Goal: Task Accomplishment & Management: Manage account settings

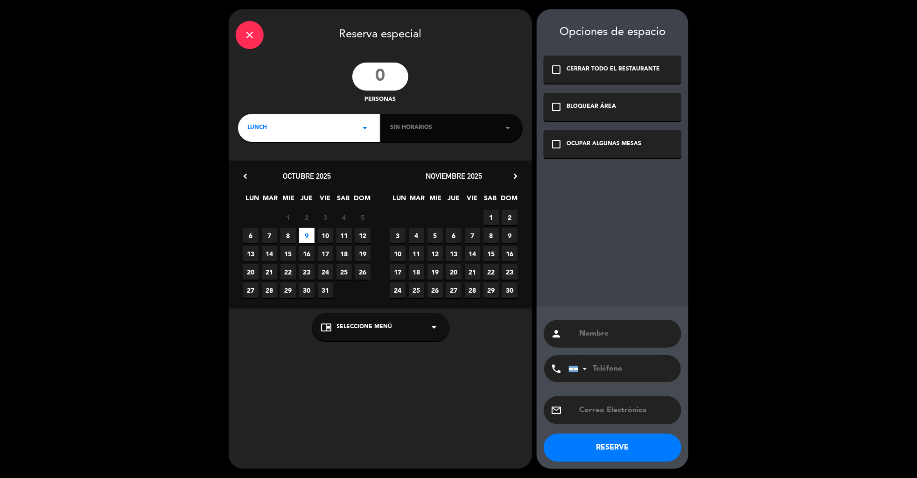
click at [245, 33] on icon "close" at bounding box center [249, 34] width 11 height 11
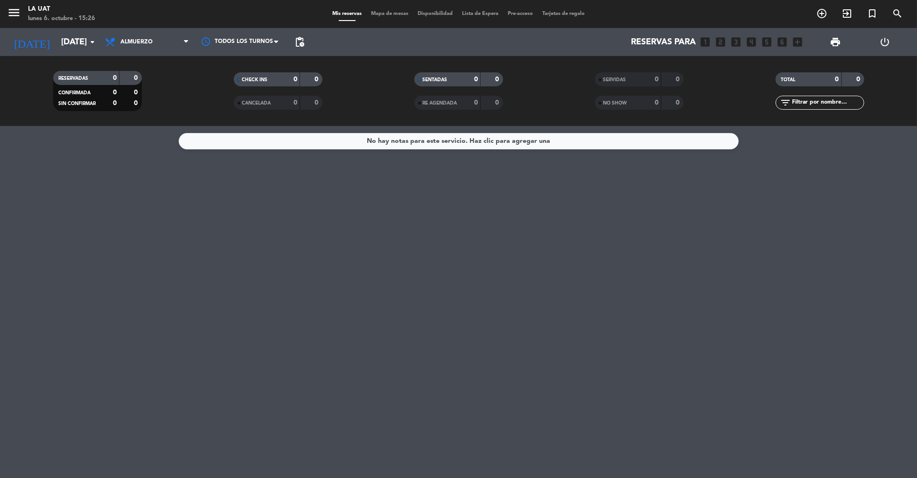
click at [883, 43] on icon "power_settings_new" at bounding box center [885, 41] width 11 height 11
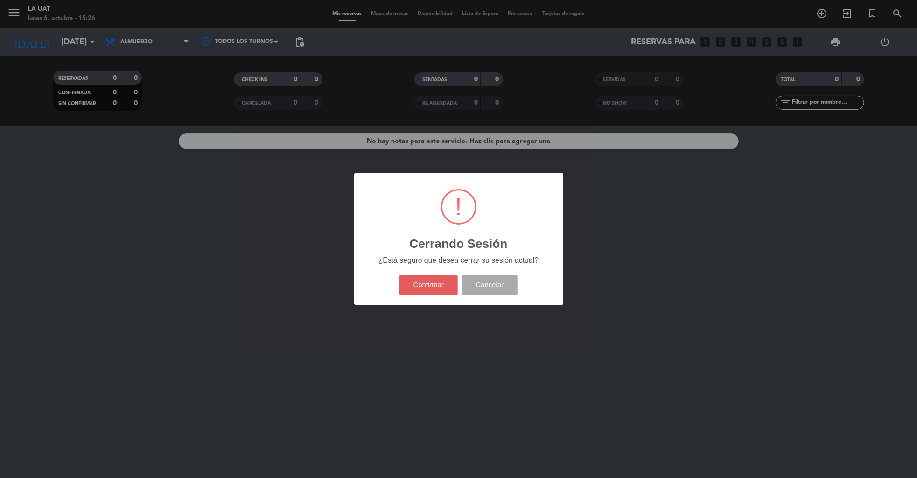
click at [423, 293] on button "Confirmar" at bounding box center [429, 285] width 58 height 20
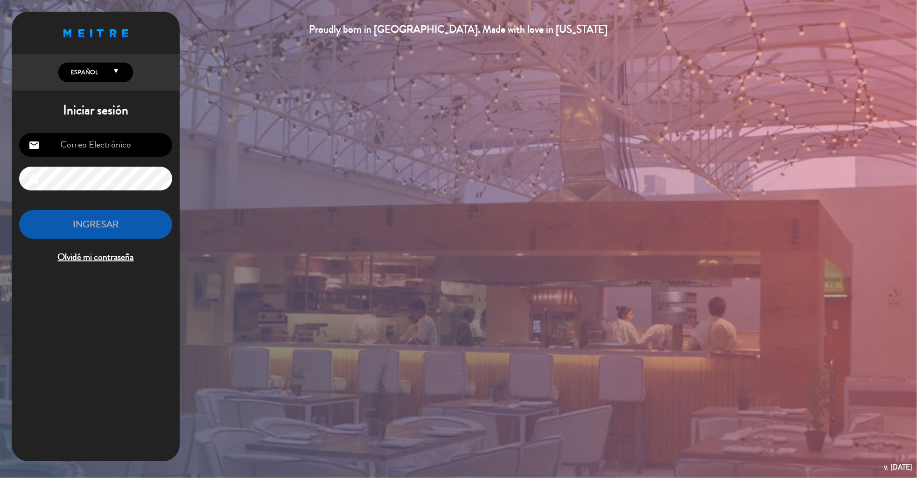
click at [104, 142] on input "email" at bounding box center [95, 145] width 153 height 24
type input "[EMAIL_ADDRESS][DOMAIN_NAME]"
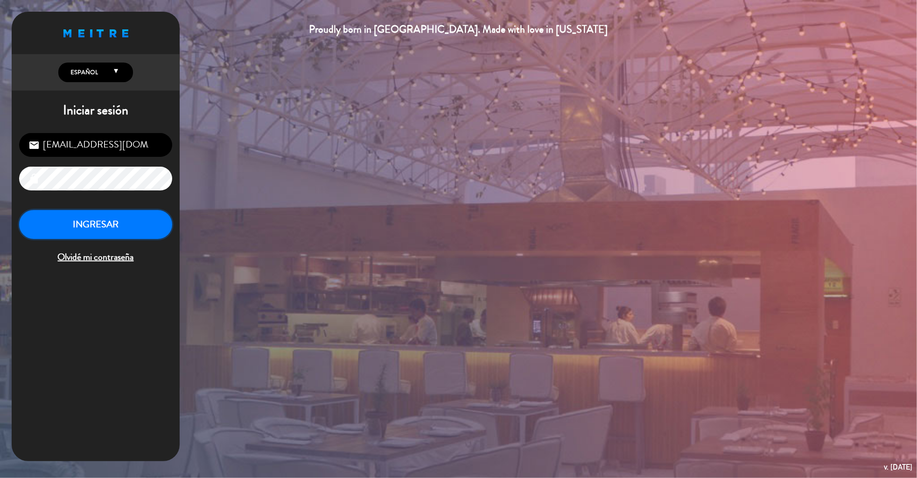
click at [120, 228] on button "INGRESAR" at bounding box center [95, 224] width 153 height 29
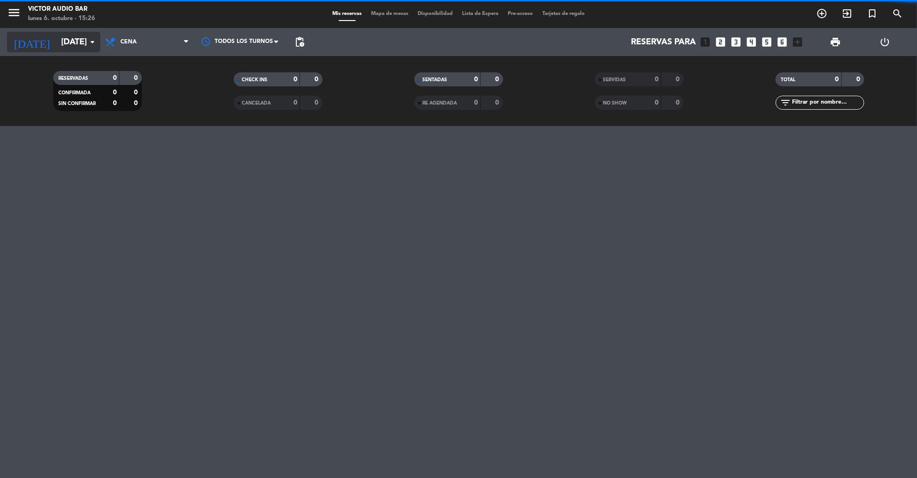
click at [56, 38] on input "[DATE]" at bounding box center [110, 42] width 109 height 19
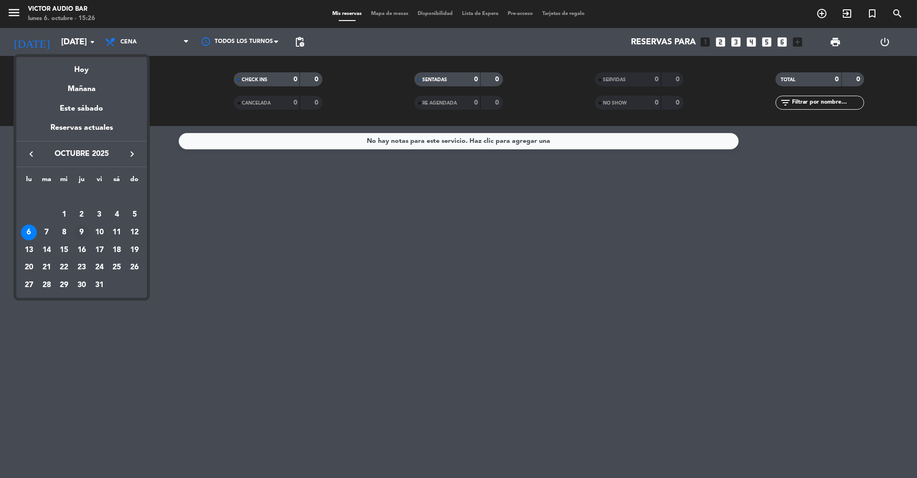
click at [81, 231] on div "9" at bounding box center [82, 233] width 16 height 16
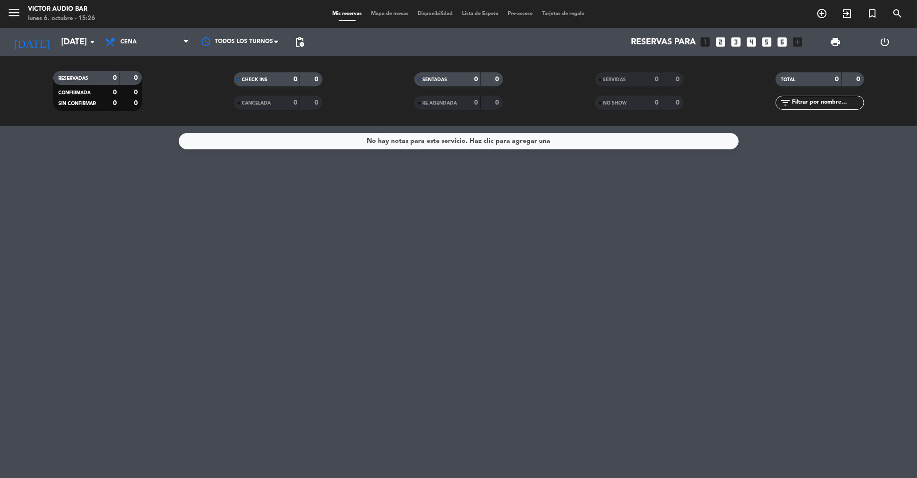
type input "[DEMOGRAPHIC_DATA][DATE]"
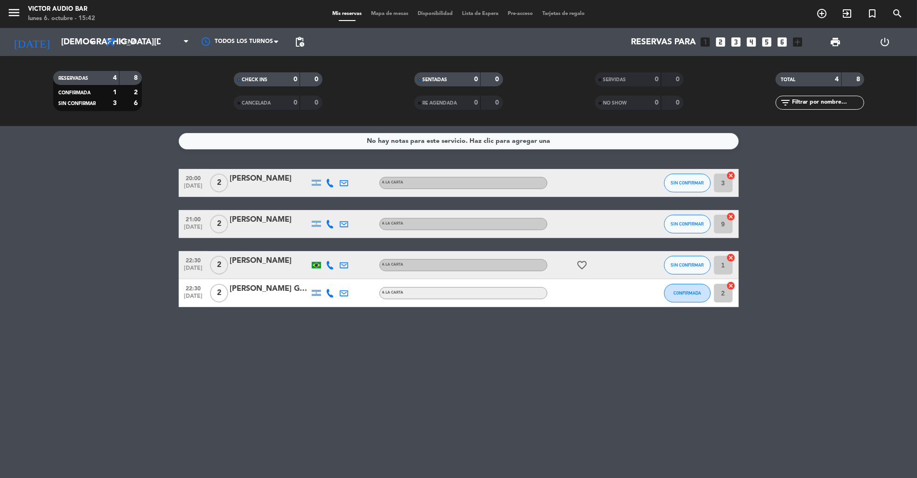
click at [884, 41] on icon "power_settings_new" at bounding box center [885, 41] width 11 height 11
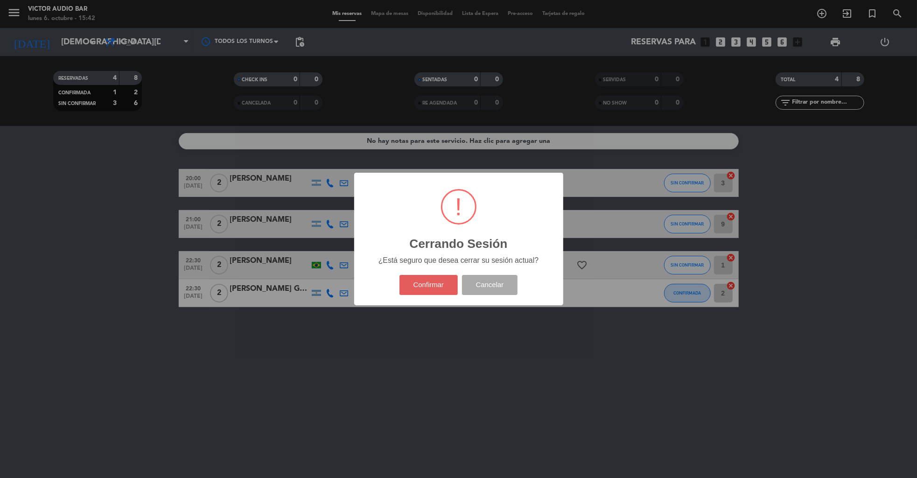
click at [421, 286] on button "Confirmar" at bounding box center [429, 285] width 58 height 20
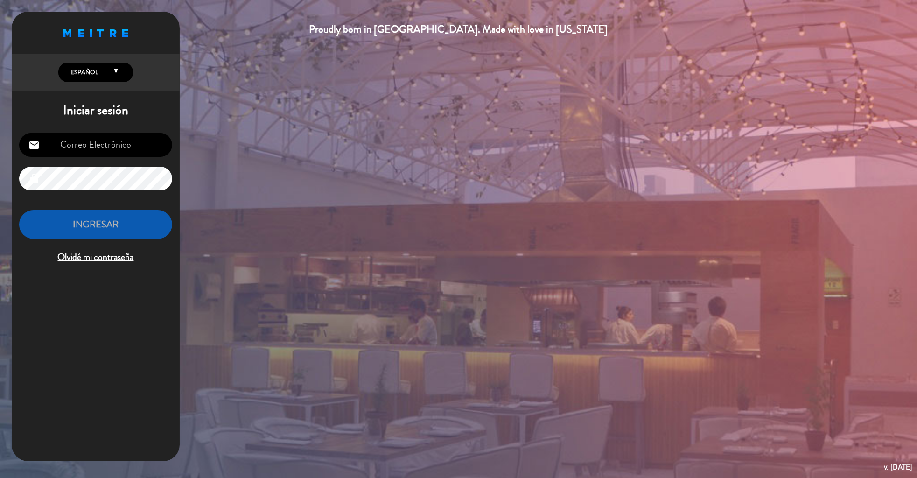
click at [112, 149] on input "email" at bounding box center [95, 145] width 153 height 24
type input "[EMAIL_ADDRESS][DOMAIN_NAME]"
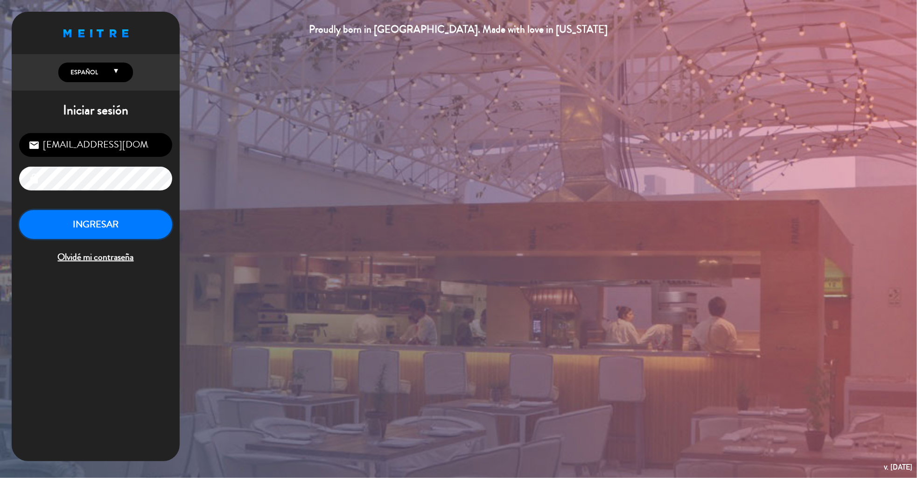
click at [122, 237] on button "INGRESAR" at bounding box center [95, 224] width 153 height 29
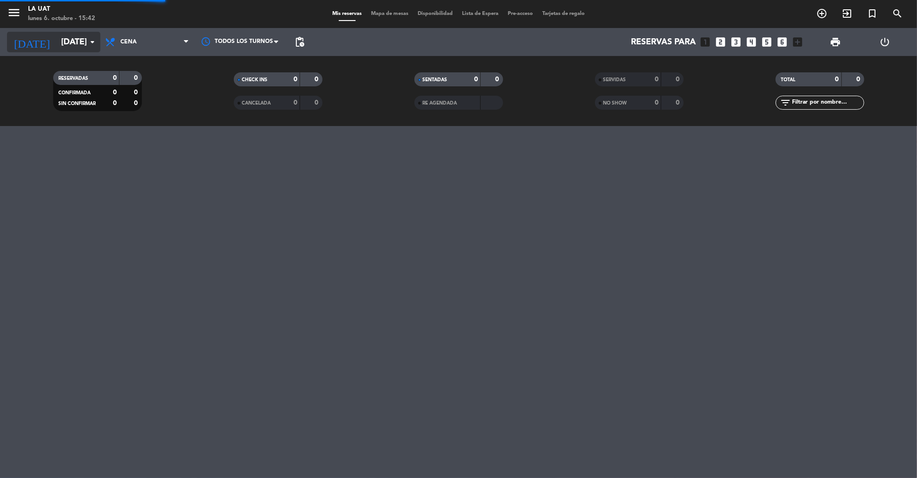
click at [58, 43] on input "[DATE]" at bounding box center [110, 42] width 109 height 19
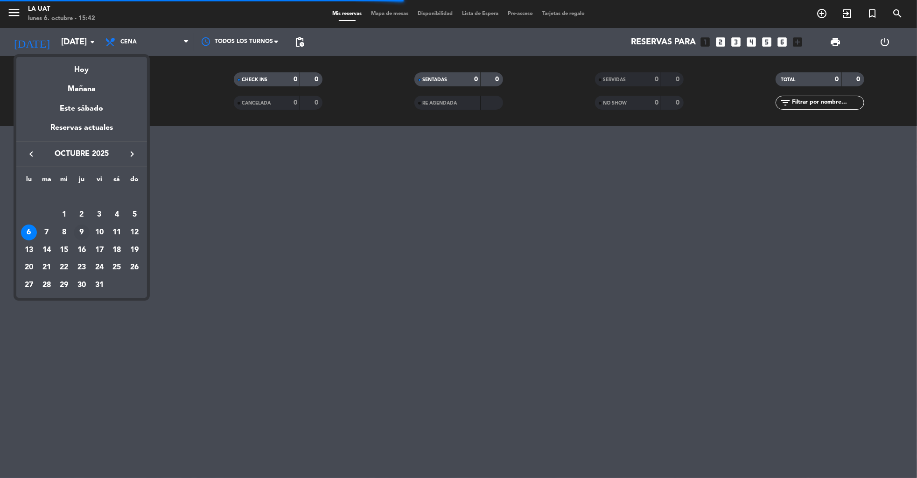
click at [82, 229] on div "9" at bounding box center [82, 233] width 16 height 16
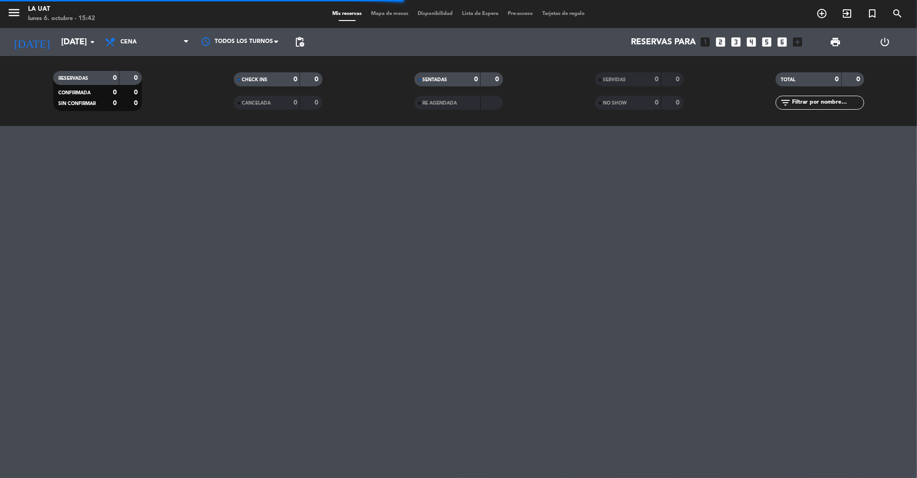
type input "[DEMOGRAPHIC_DATA][DATE]"
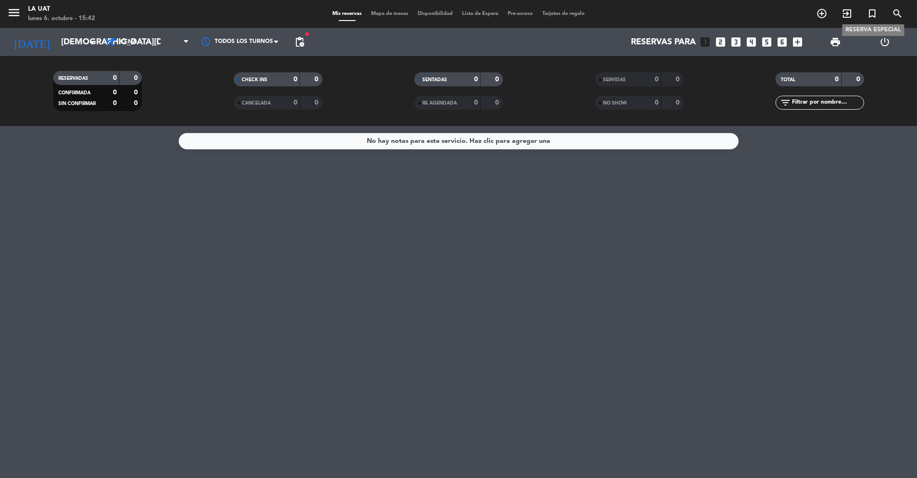
click at [874, 13] on icon "turned_in_not" at bounding box center [872, 13] width 11 height 11
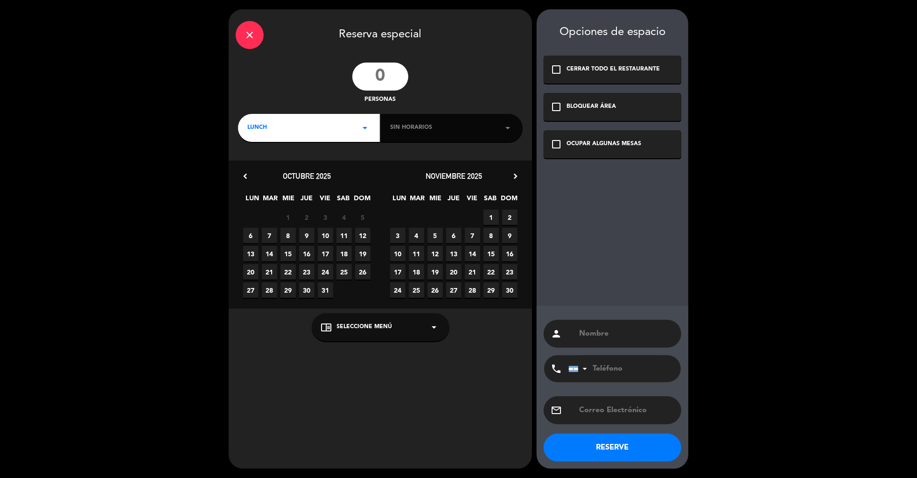
click at [383, 72] on input "number" at bounding box center [380, 77] width 56 height 28
type input "12"
click at [338, 128] on div "LUNCH arrow_drop_down" at bounding box center [309, 128] width 142 height 28
click at [256, 166] on div "Cena" at bounding box center [308, 166] width 123 height 9
click at [422, 132] on span "Sin horarios" at bounding box center [411, 127] width 42 height 9
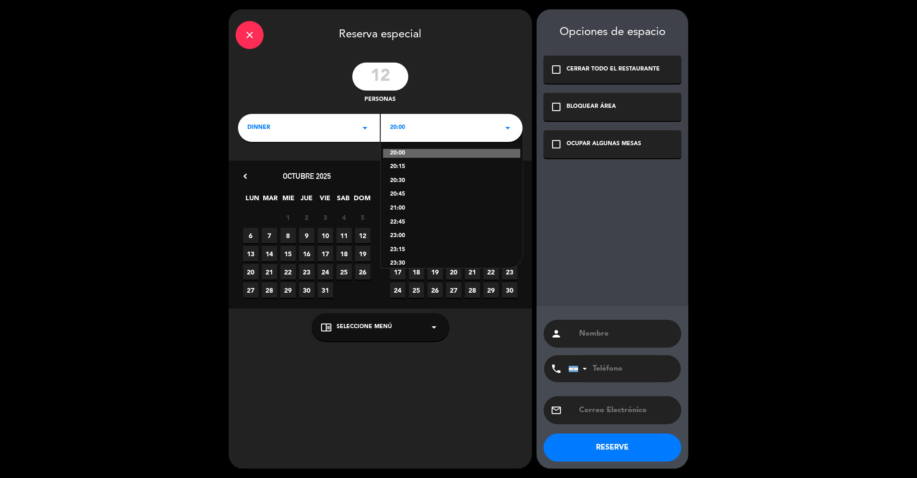
click at [301, 239] on span "9" at bounding box center [306, 235] width 15 height 15
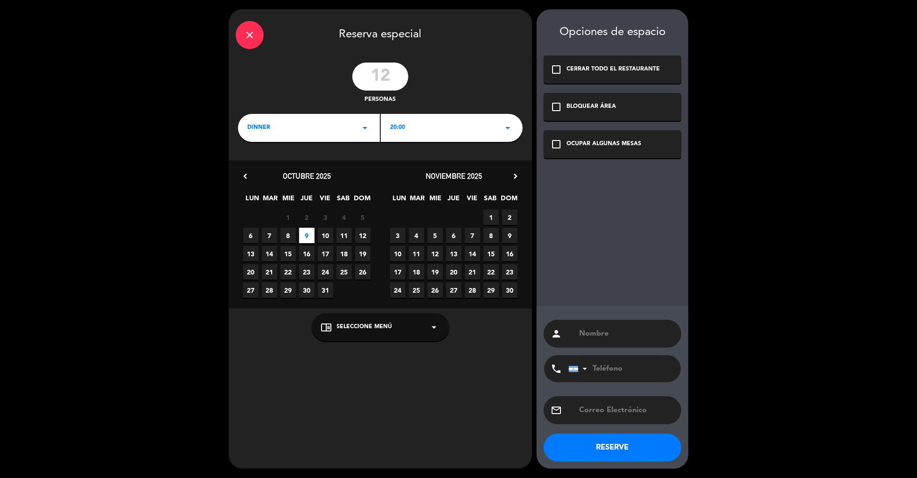
click at [419, 129] on div "20:00 arrow_drop_down" at bounding box center [452, 128] width 142 height 28
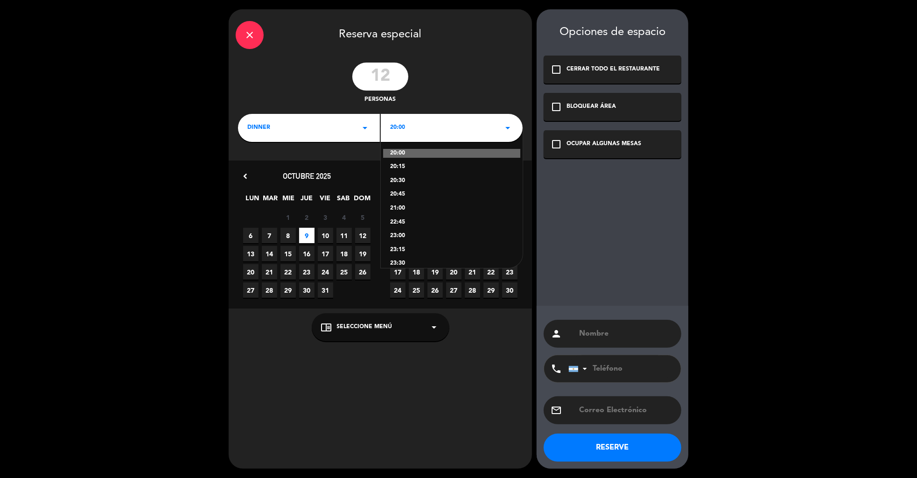
click at [250, 41] on div "close" at bounding box center [250, 35] width 28 height 28
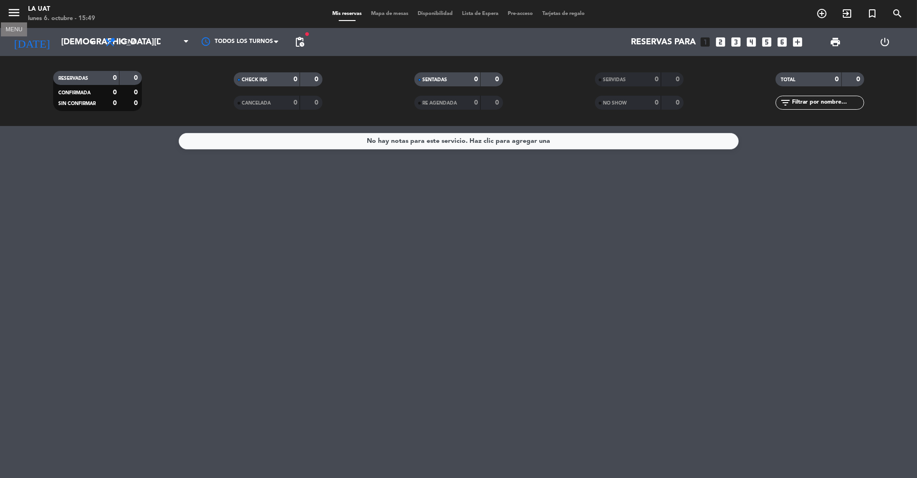
click at [13, 9] on icon "menu" at bounding box center [14, 13] width 14 height 14
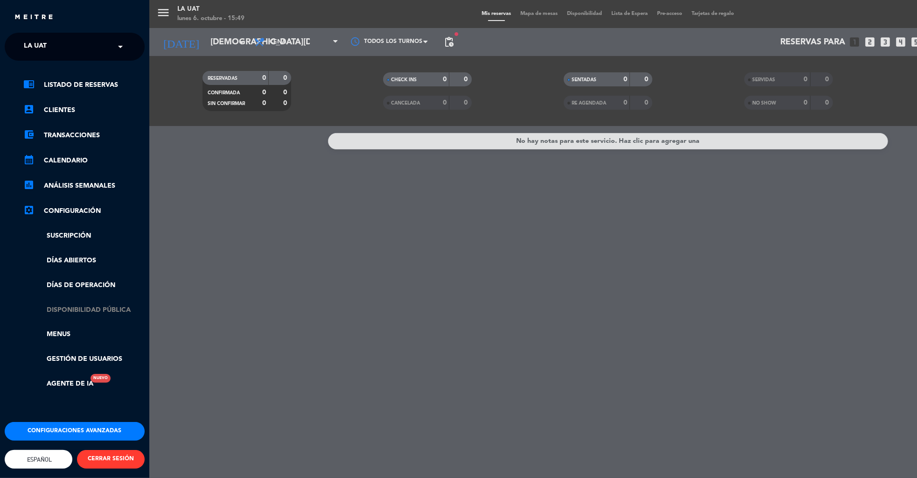
click at [79, 313] on link "Disponibilidad pública" at bounding box center [83, 310] width 121 height 11
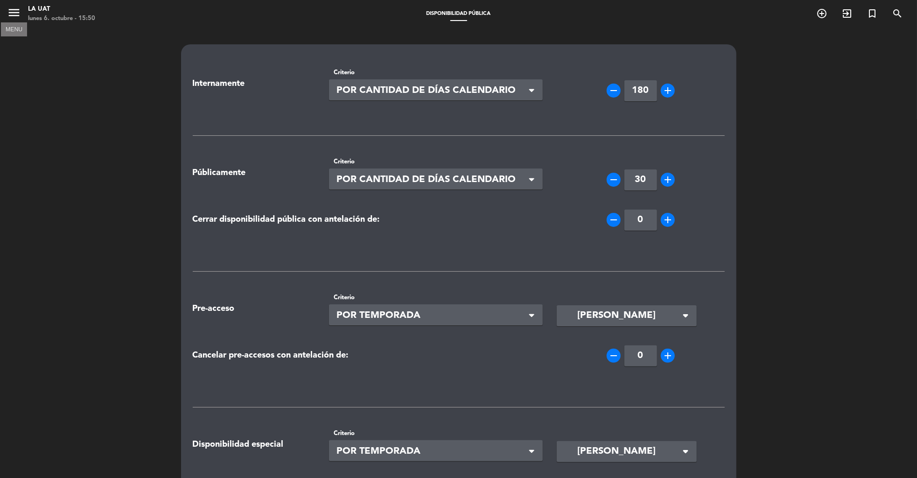
click at [12, 7] on icon "menu" at bounding box center [14, 13] width 14 height 14
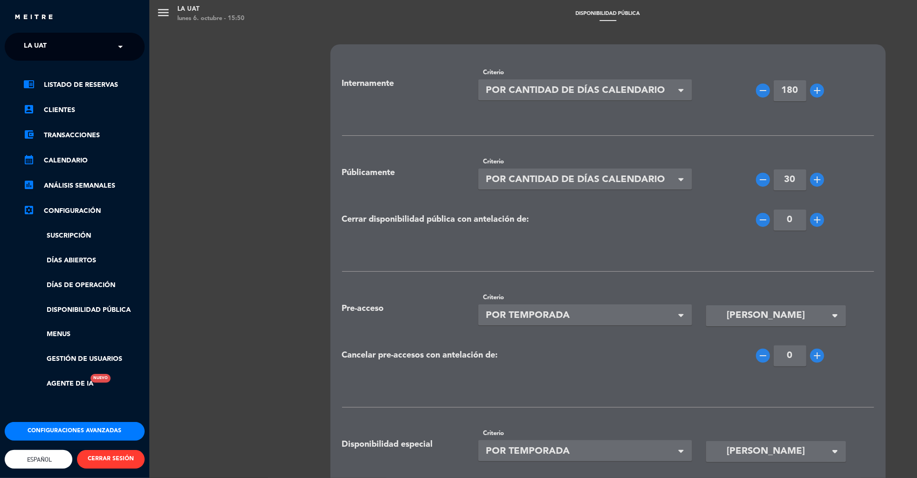
click at [77, 428] on button "Configuraciones avanzadas" at bounding box center [75, 431] width 140 height 19
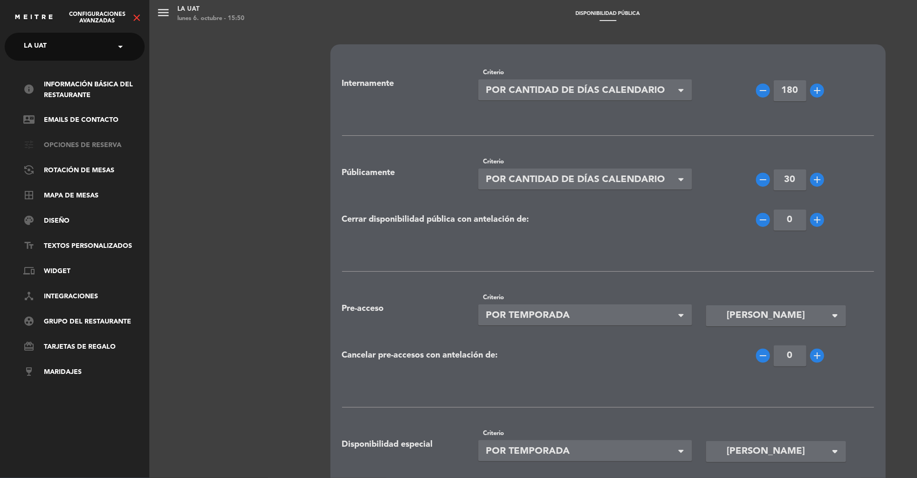
click at [77, 146] on link "tune Opciones de reserva" at bounding box center [83, 145] width 121 height 11
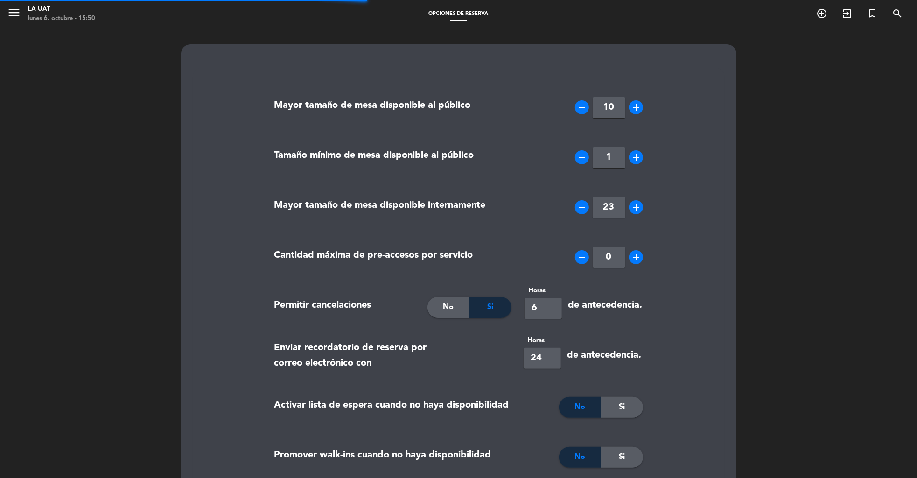
type textarea "<p><strong>Importante:&nbsp;</strong></p> <ul> <li><em>En caso de lluvia, su re…"
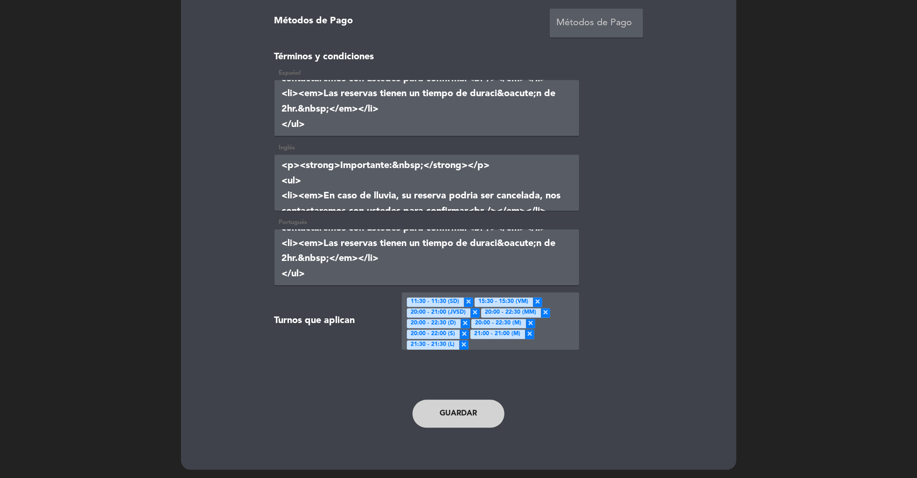
scroll to position [10, 0]
click at [491, 339] on div at bounding box center [524, 339] width 111 height 21
click at [496, 329] on div at bounding box center [524, 339] width 111 height 21
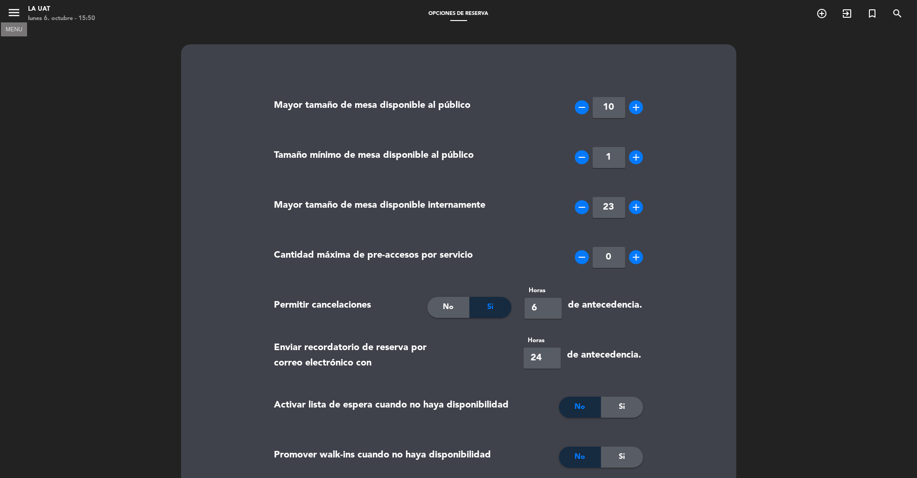
click at [16, 12] on icon "menu" at bounding box center [14, 13] width 14 height 14
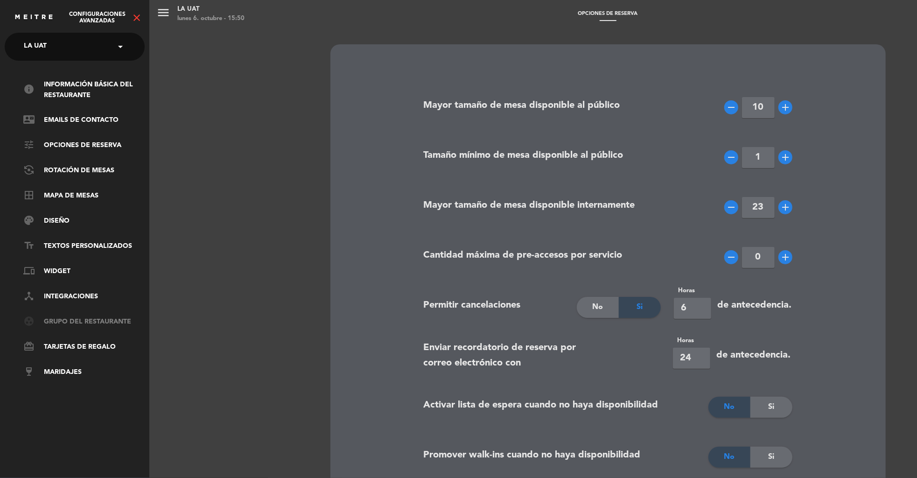
click at [102, 321] on link "group_work Grupo del restaurante" at bounding box center [83, 322] width 121 height 11
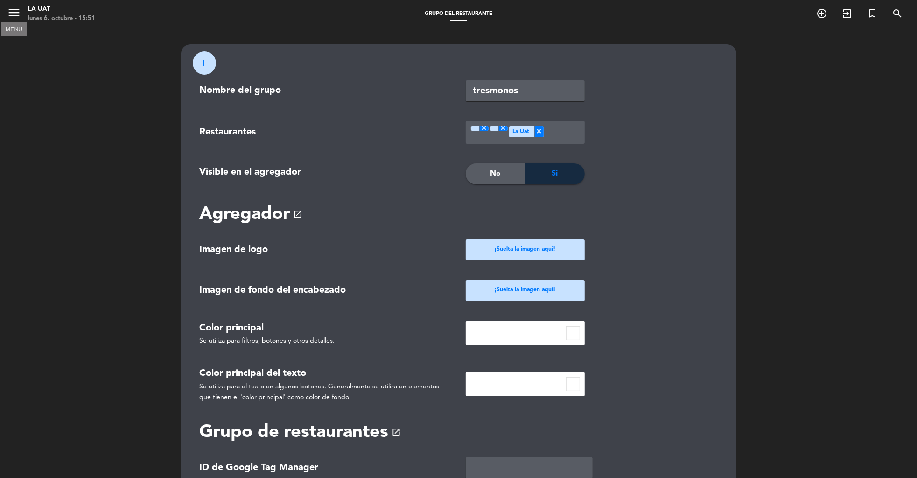
click at [14, 14] on icon "menu" at bounding box center [14, 13] width 14 height 14
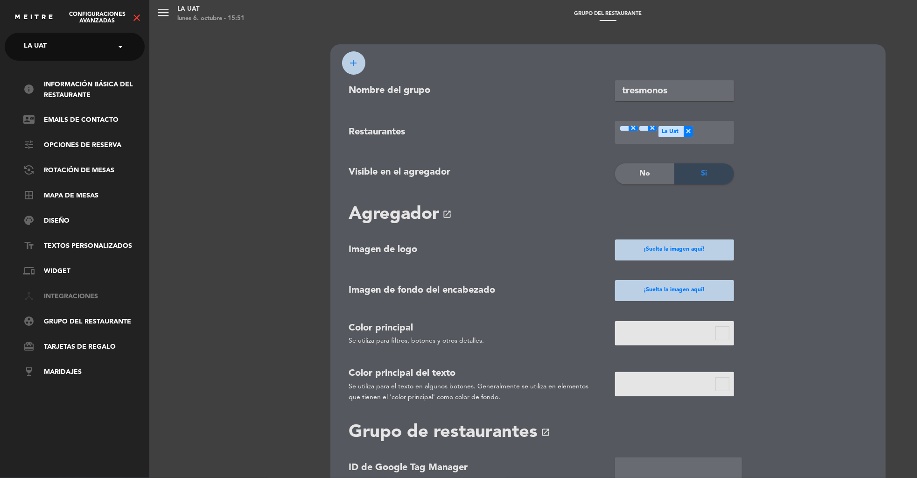
click at [68, 295] on link "device_hub Integraciones" at bounding box center [83, 296] width 121 height 11
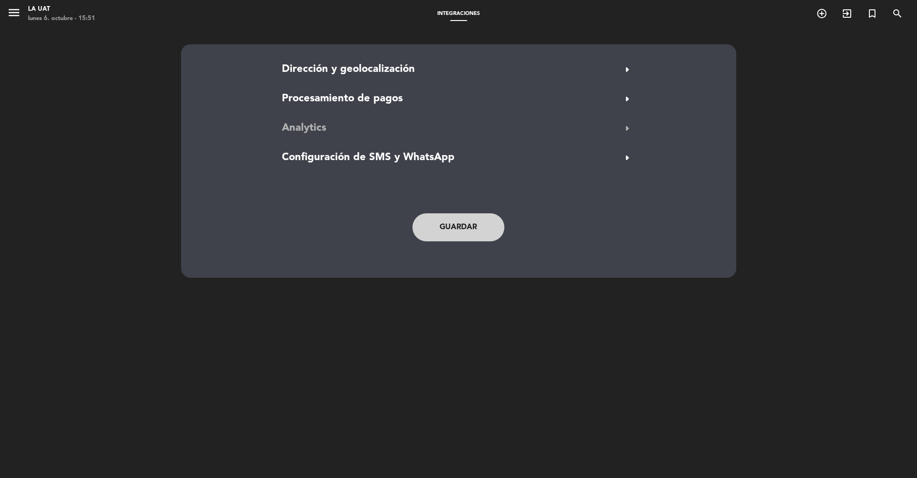
click at [619, 126] on button "Analytics arrow_right" at bounding box center [459, 129] width 359 height 18
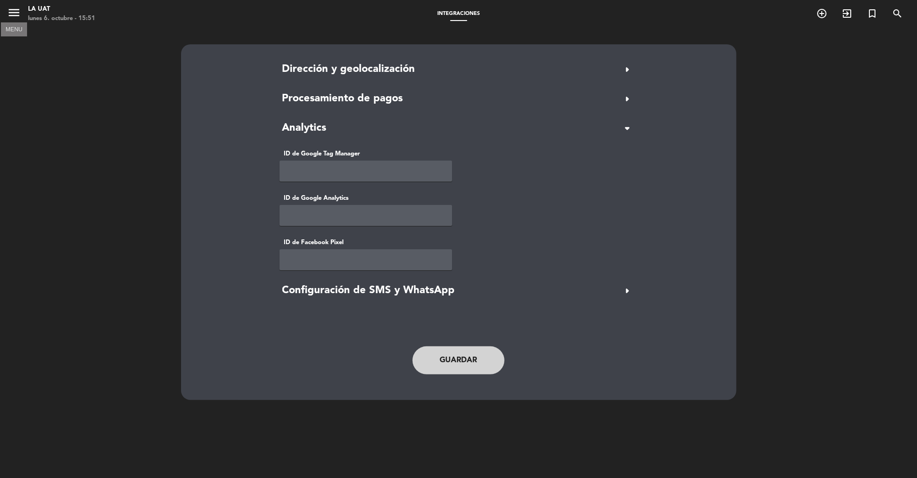
click at [13, 9] on icon "menu" at bounding box center [14, 13] width 14 height 14
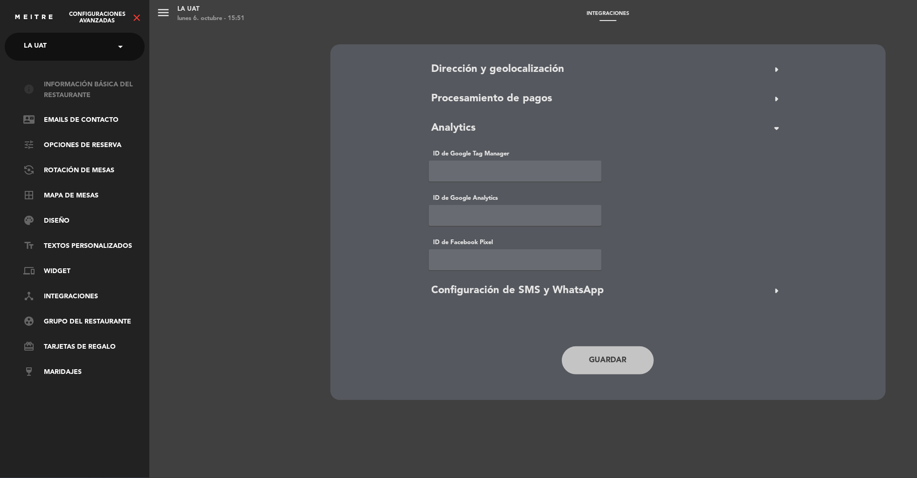
click at [73, 91] on link "info Información básica del restaurante" at bounding box center [83, 89] width 121 height 21
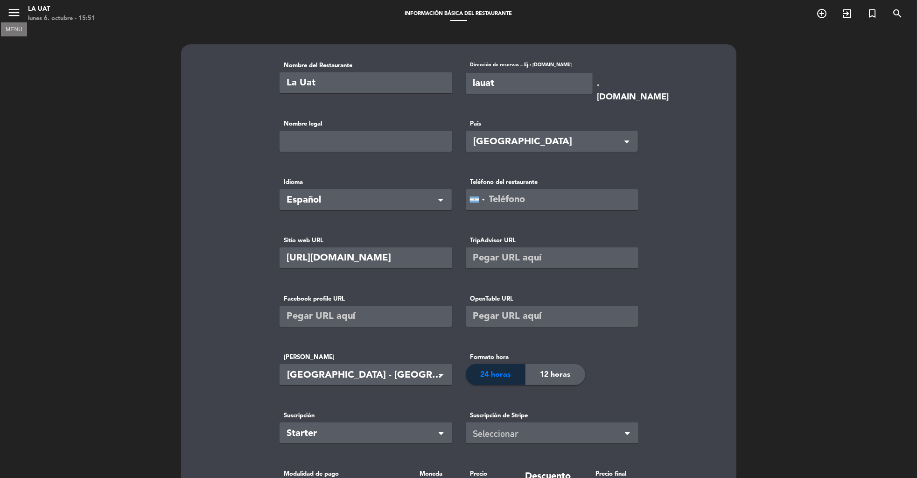
click at [14, 15] on icon "menu" at bounding box center [14, 13] width 14 height 14
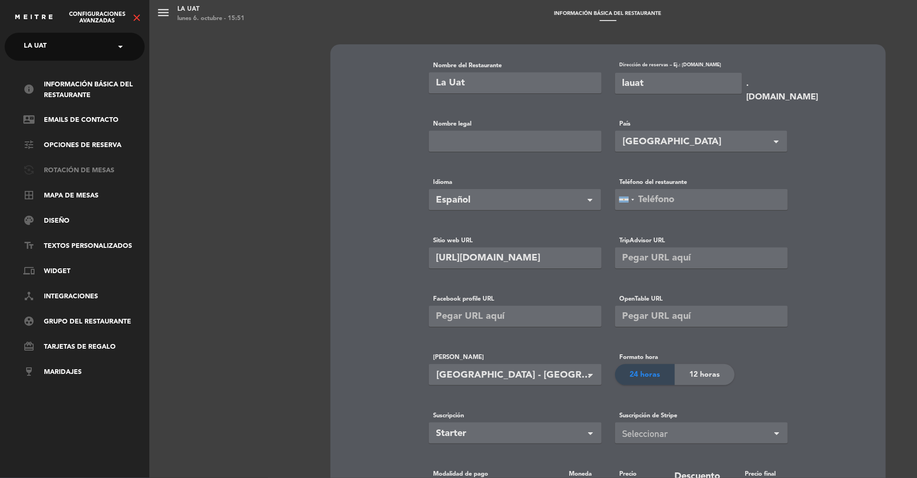
click at [95, 169] on link "flip_camera_android Rotación de Mesas" at bounding box center [83, 170] width 121 height 11
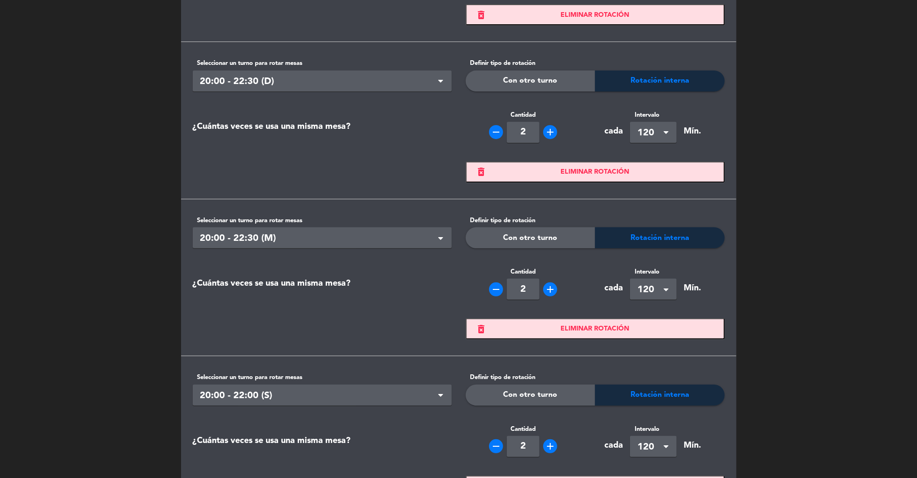
scroll to position [193, 0]
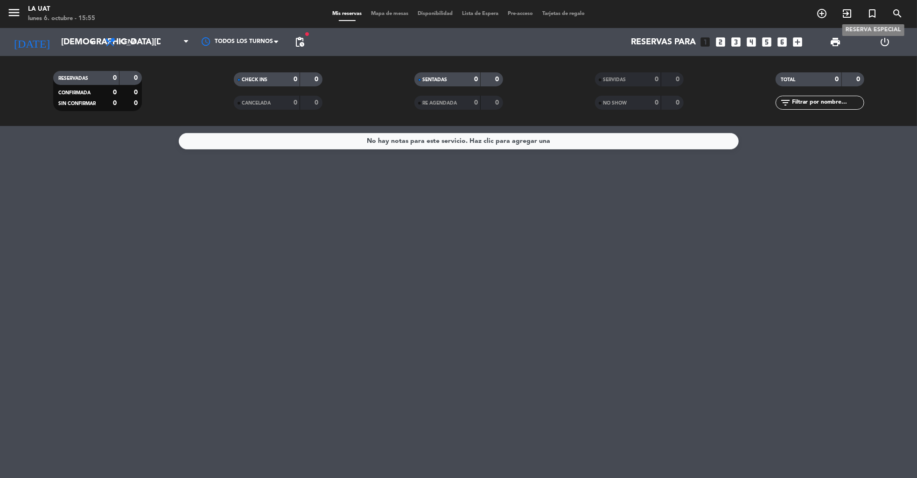
click at [872, 12] on icon "turned_in_not" at bounding box center [872, 13] width 11 height 11
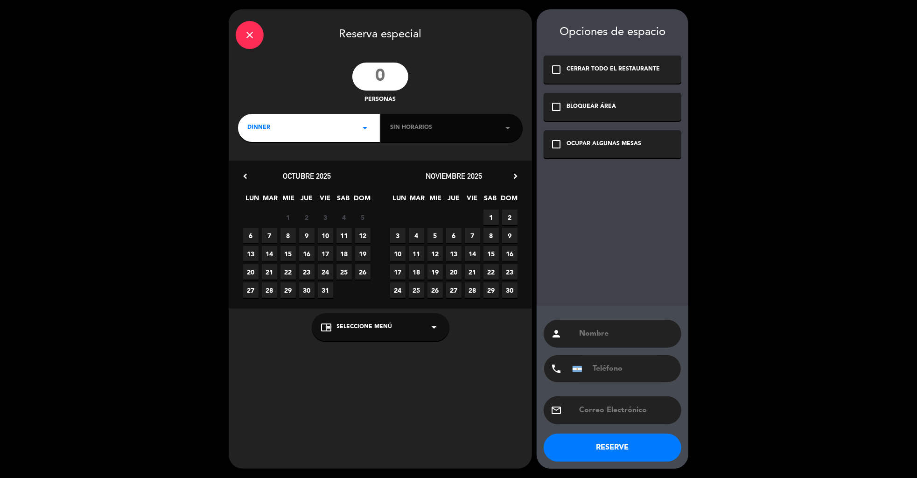
click at [380, 83] on input "number" at bounding box center [380, 77] width 56 height 28
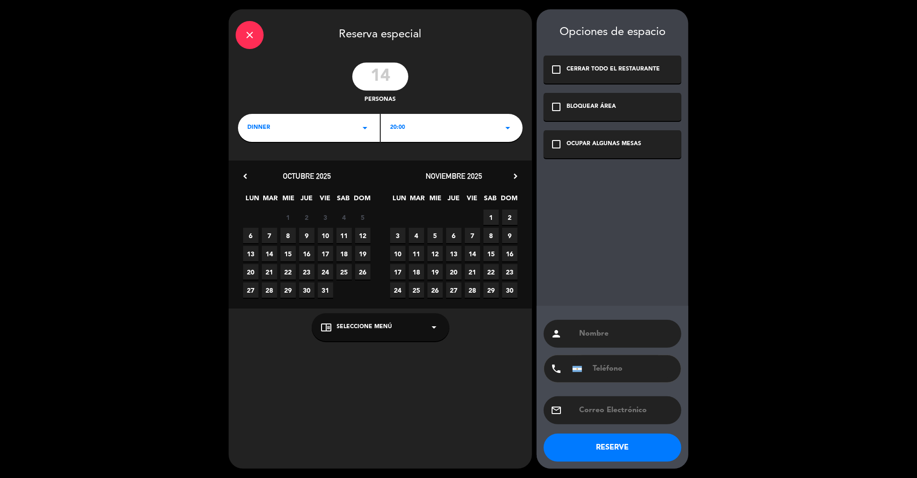
type input "14"
click at [407, 132] on div "20:00 arrow_drop_down" at bounding box center [452, 128] width 142 height 28
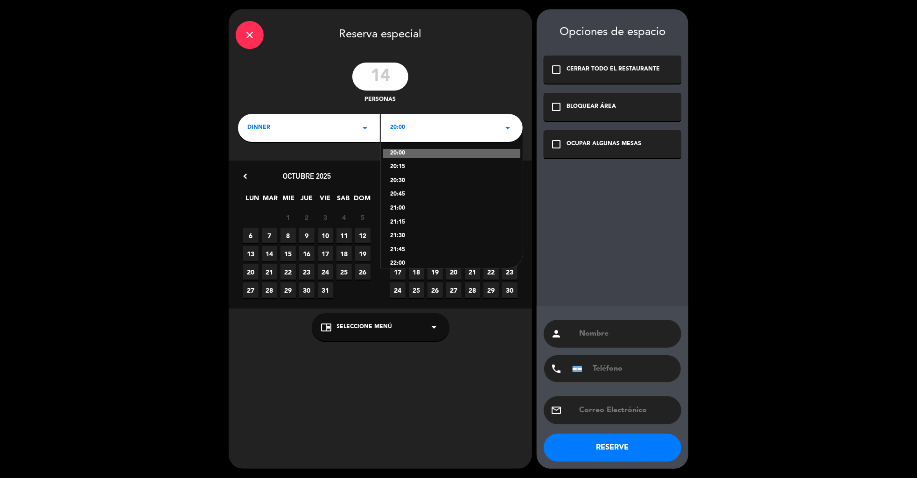
click at [312, 231] on span "9" at bounding box center [306, 235] width 15 height 15
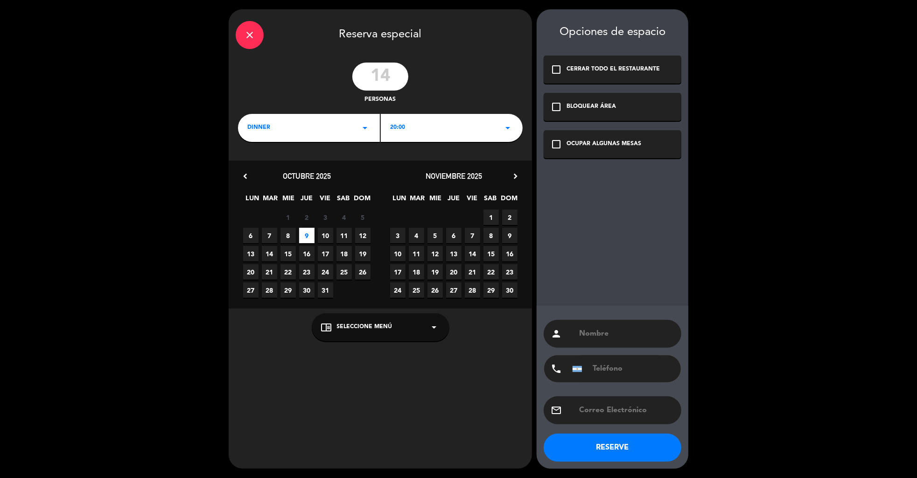
click at [420, 118] on div "20:00 arrow_drop_down" at bounding box center [452, 128] width 142 height 28
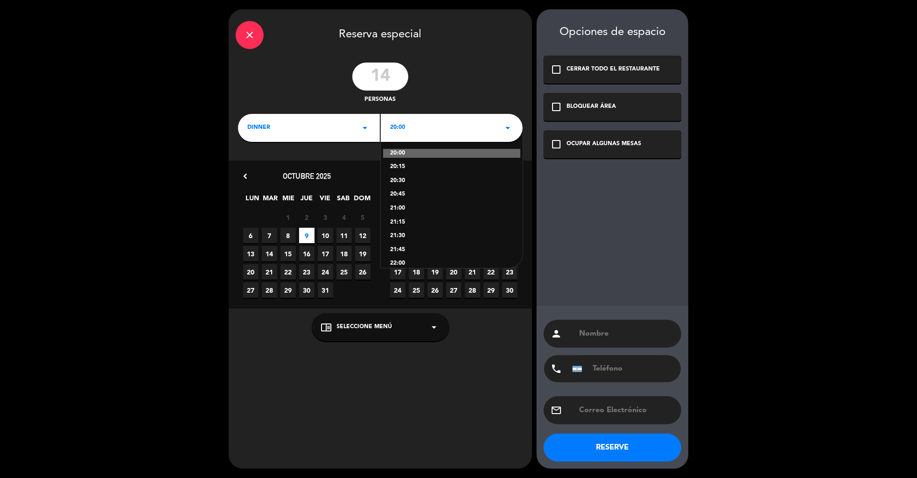
click at [398, 260] on div "22:00" at bounding box center [451, 263] width 123 height 9
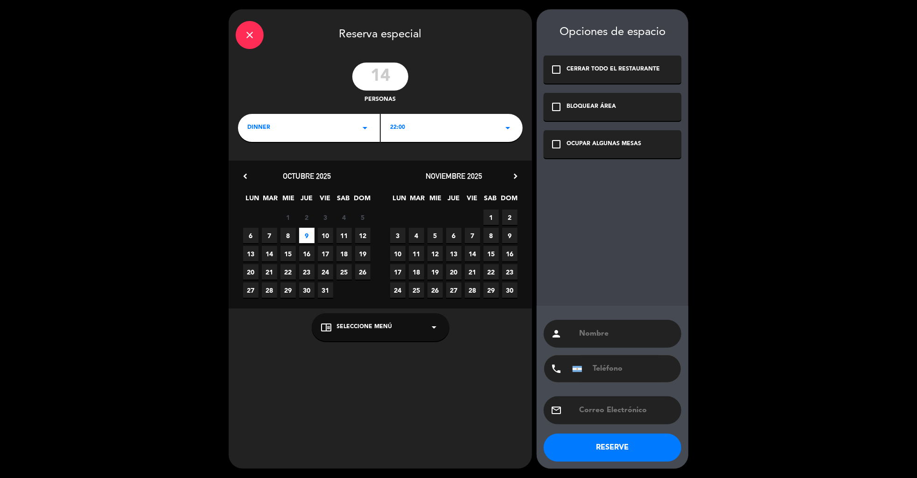
click at [373, 334] on div "chrome_reader_mode Seleccione Menú arrow_drop_down" at bounding box center [381, 327] width 138 height 28
click at [334, 300] on div "A LA CARTA" at bounding box center [380, 304] width 119 height 9
click at [600, 148] on div "OCUPAR ALGUNAS MESAS" at bounding box center [604, 144] width 75 height 9
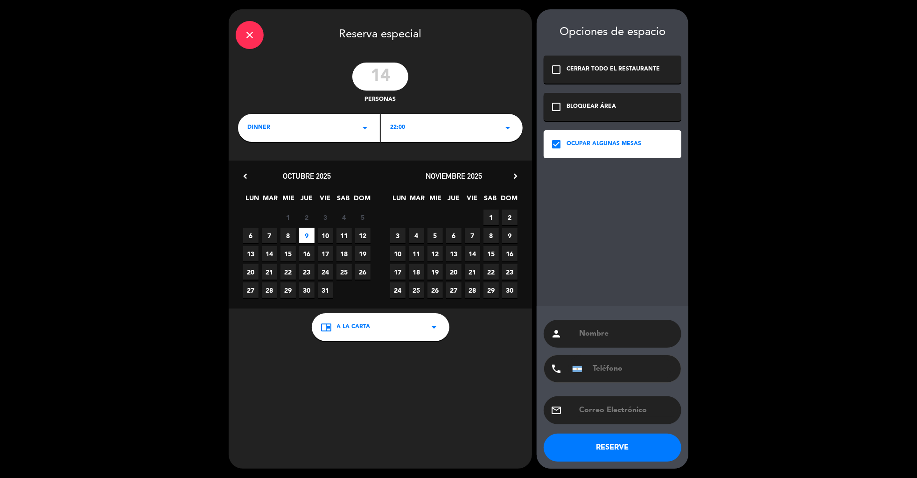
click at [619, 414] on input "text" at bounding box center [626, 410] width 96 height 13
paste input "[EMAIL_ADDRESS][DOMAIN_NAME]"
type input "[EMAIL_ADDRESS][DOMAIN_NAME]"
click at [609, 331] on input "text" at bounding box center [626, 333] width 96 height 13
type input "[PERSON_NAME]"
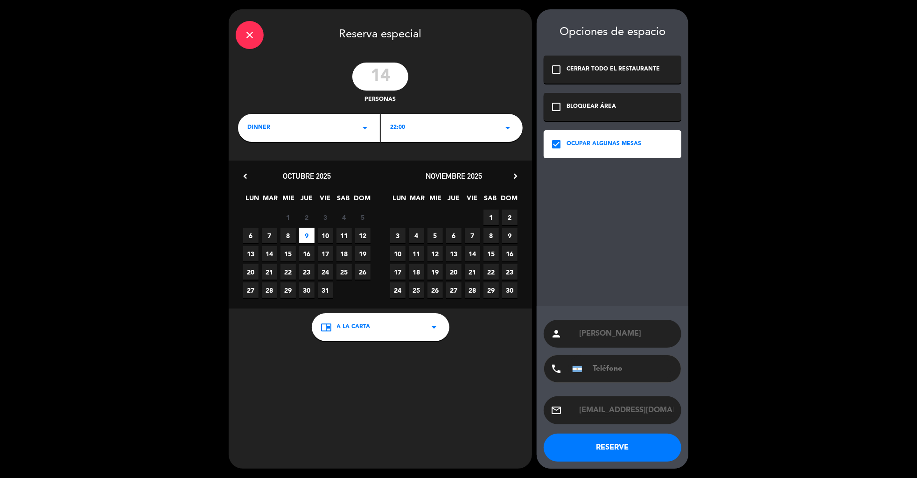
click at [603, 450] on button "RESERVE" at bounding box center [613, 448] width 138 height 28
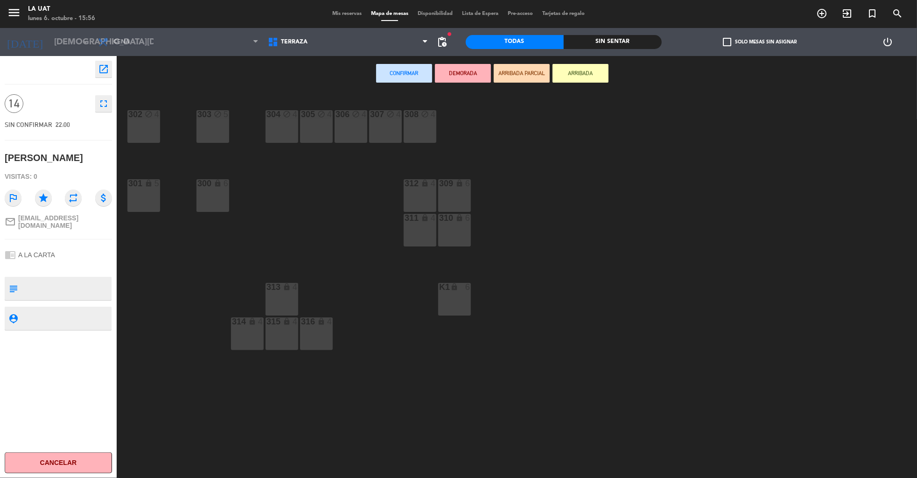
click at [61, 284] on textarea at bounding box center [65, 289] width 89 height 20
paste textarea "14 tragos y 4 Papas, 3 Hummus, 3 Popurrí."
type textarea "Abona $337.000 en concepto de 14 tragos y 4 Papas, 3 Hummus, 3 Popurrí. (abono …"
click at [82, 258] on div "chrome_reader_mode A LA CARTA" at bounding box center [58, 255] width 107 height 18
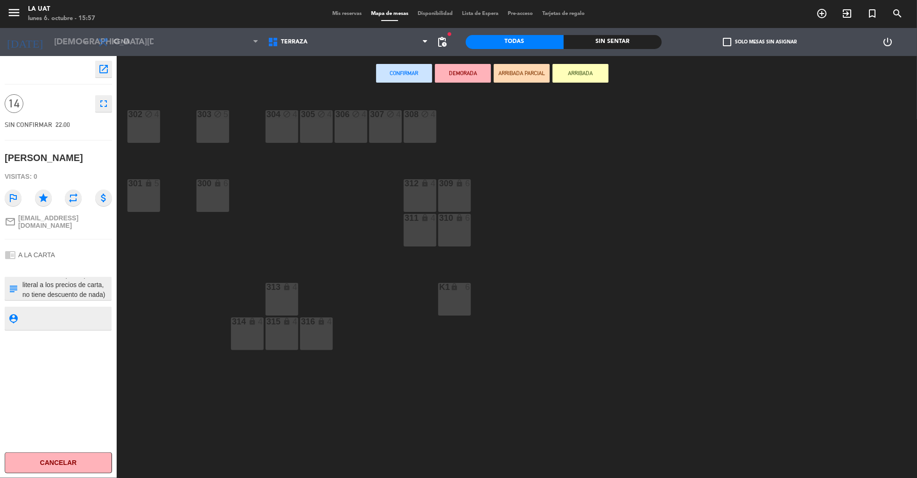
click at [422, 130] on div "308 block 4" at bounding box center [420, 126] width 33 height 33
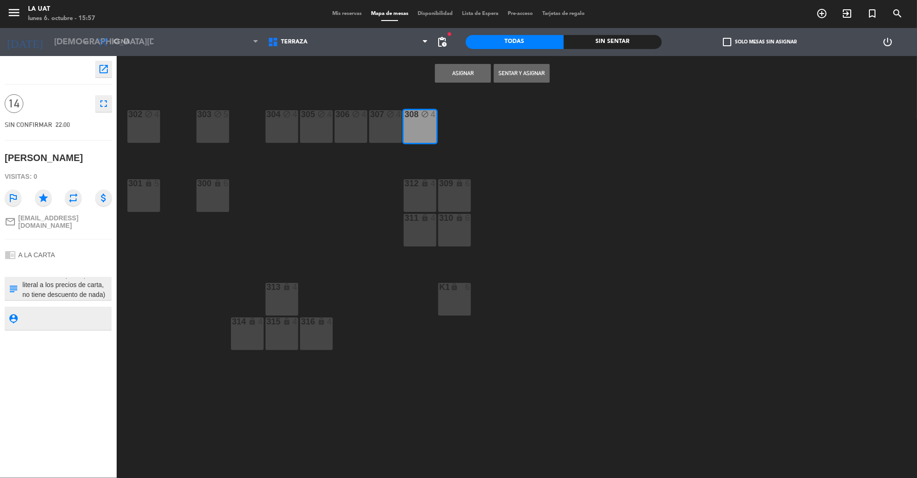
click at [387, 129] on div "307 block 4" at bounding box center [385, 126] width 33 height 33
click at [352, 123] on div "306 block 4" at bounding box center [351, 126] width 33 height 33
click at [465, 71] on button "Asignar" at bounding box center [463, 73] width 56 height 19
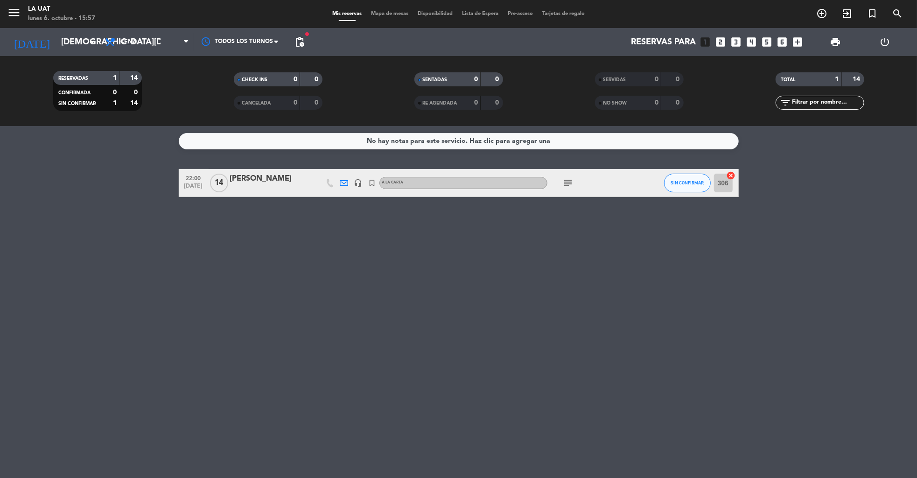
click at [274, 183] on div "[PERSON_NAME]" at bounding box center [269, 179] width 79 height 12
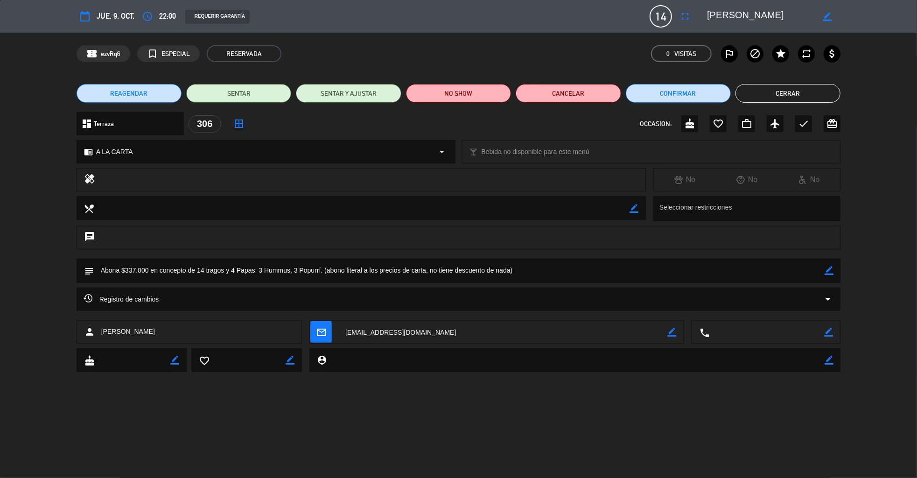
click at [830, 270] on icon "border_color" at bounding box center [829, 270] width 9 height 9
click at [829, 265] on div at bounding box center [829, 271] width 9 height 24
click at [829, 267] on icon at bounding box center [829, 270] width 9 height 9
click at [777, 93] on button "Cerrar" at bounding box center [788, 93] width 105 height 19
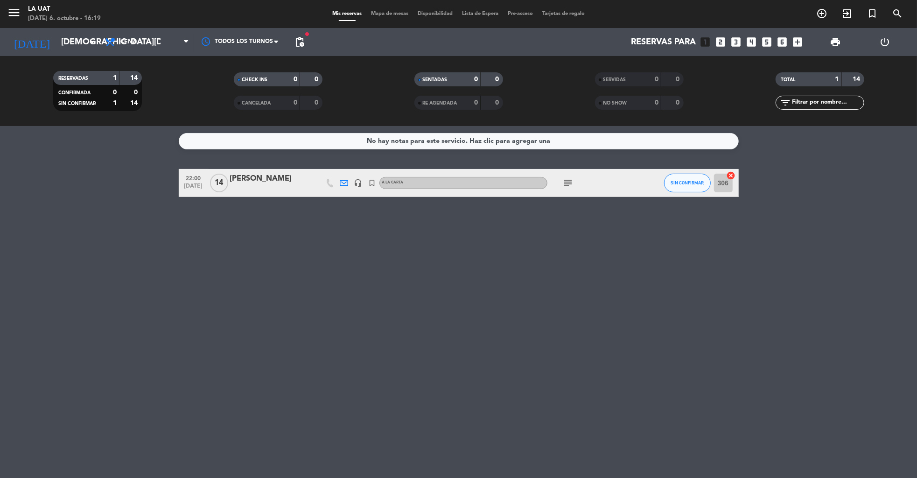
click at [884, 39] on icon "power_settings_new" at bounding box center [885, 41] width 11 height 11
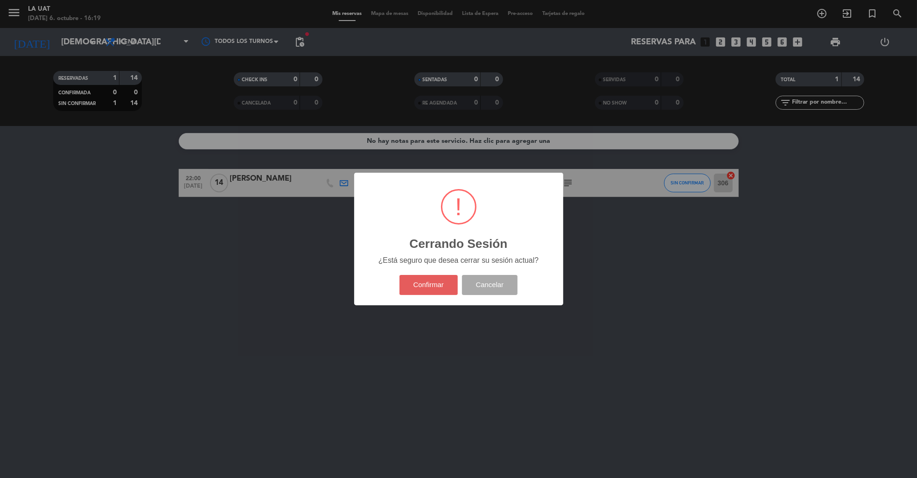
click at [452, 276] on button "Confirmar" at bounding box center [429, 285] width 58 height 20
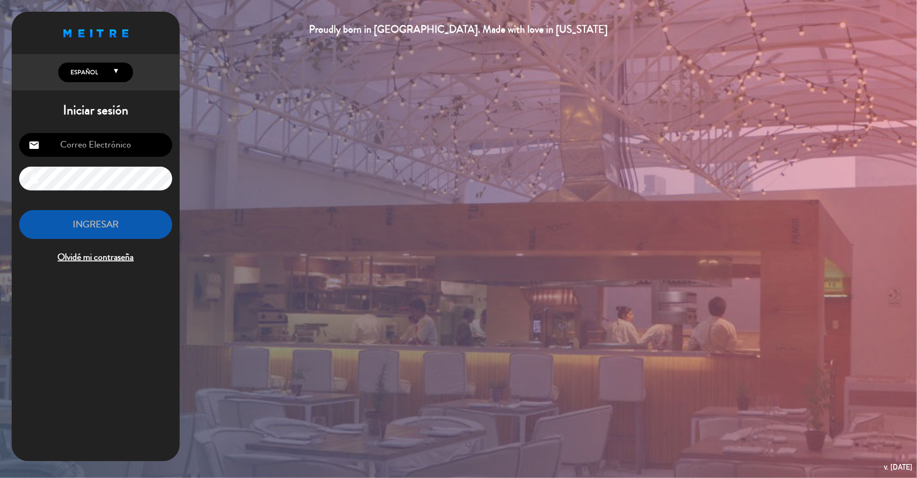
click at [93, 136] on input "email" at bounding box center [95, 145] width 153 height 24
type input "[EMAIL_ADDRESS][DOMAIN_NAME]"
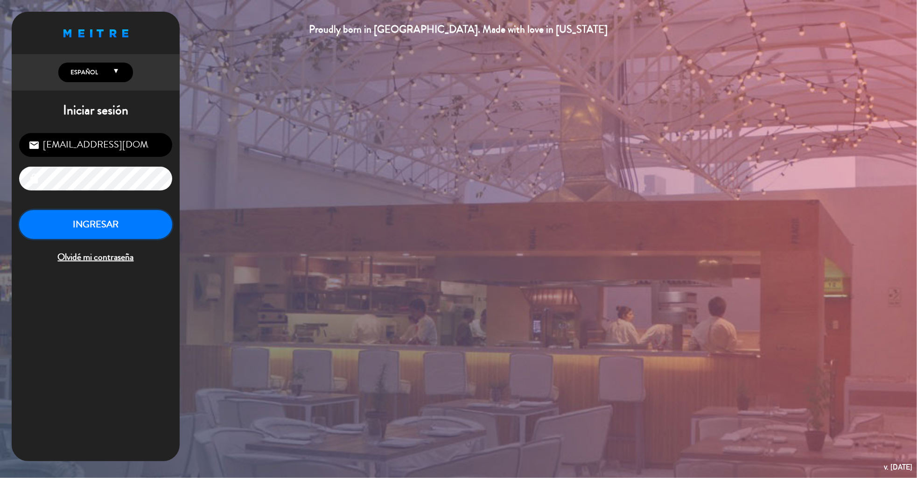
click at [106, 230] on button "INGRESAR" at bounding box center [95, 224] width 153 height 29
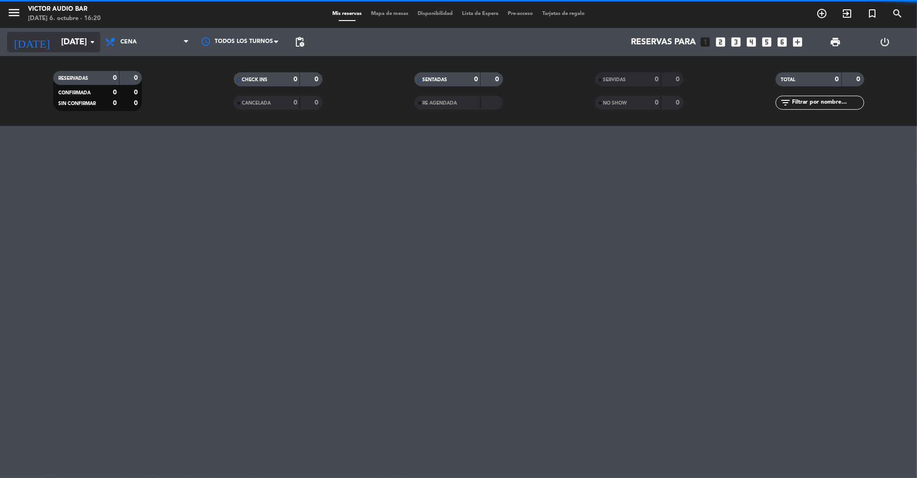
click at [58, 47] on input "[DATE]" at bounding box center [110, 42] width 109 height 19
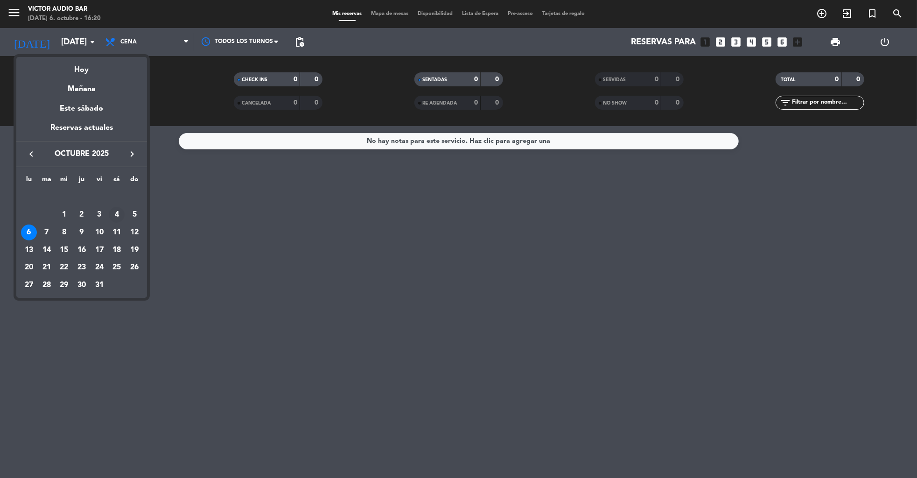
click at [113, 210] on div "4" at bounding box center [117, 215] width 16 height 16
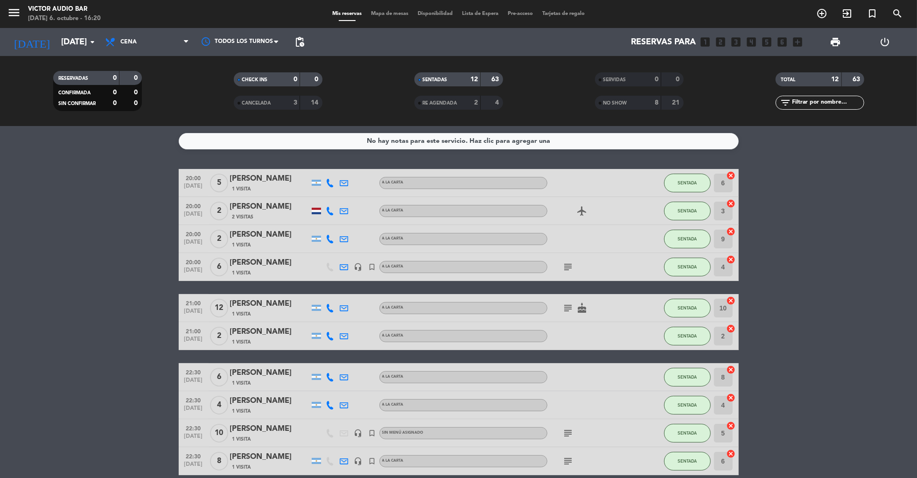
click at [569, 266] on icon "subject" at bounding box center [568, 266] width 11 height 11
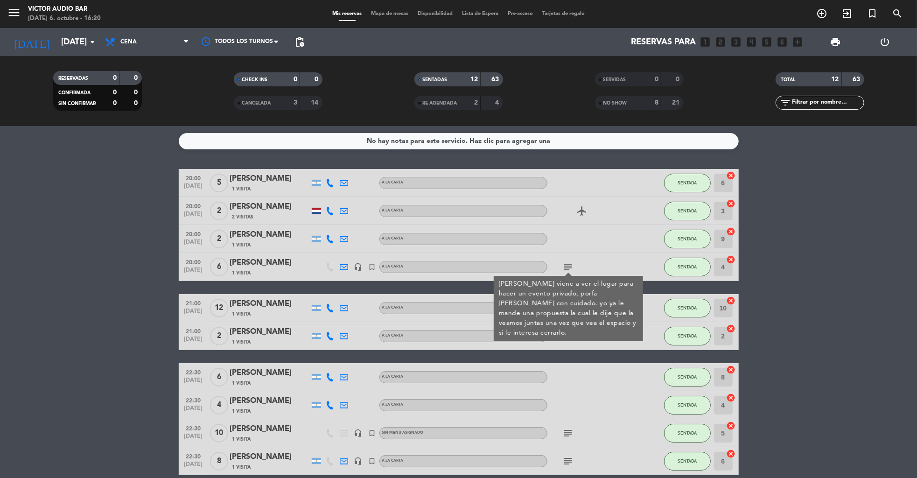
click at [240, 271] on span "1 Visita" at bounding box center [241, 272] width 19 height 7
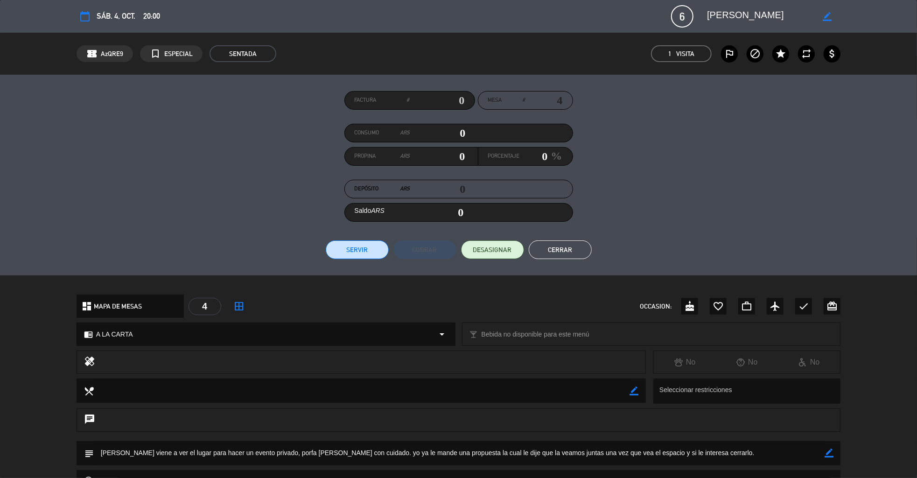
click at [559, 248] on button "Cerrar" at bounding box center [560, 249] width 63 height 19
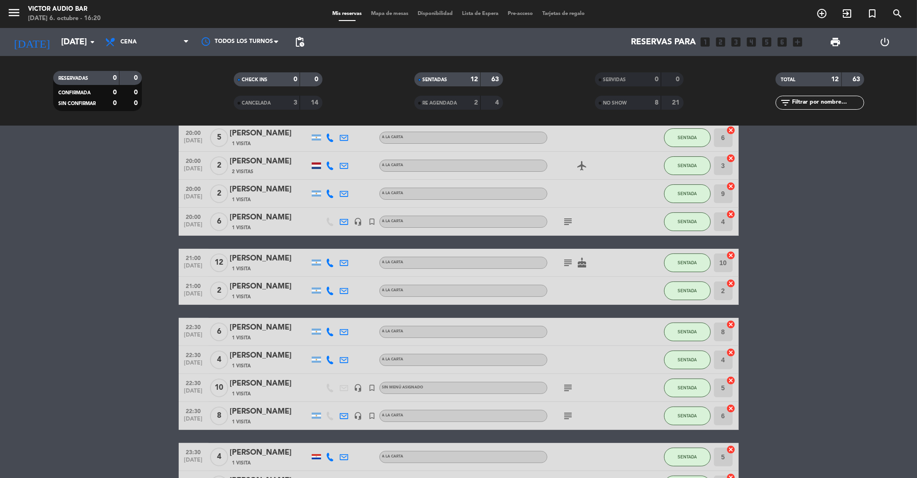
scroll to position [38, 0]
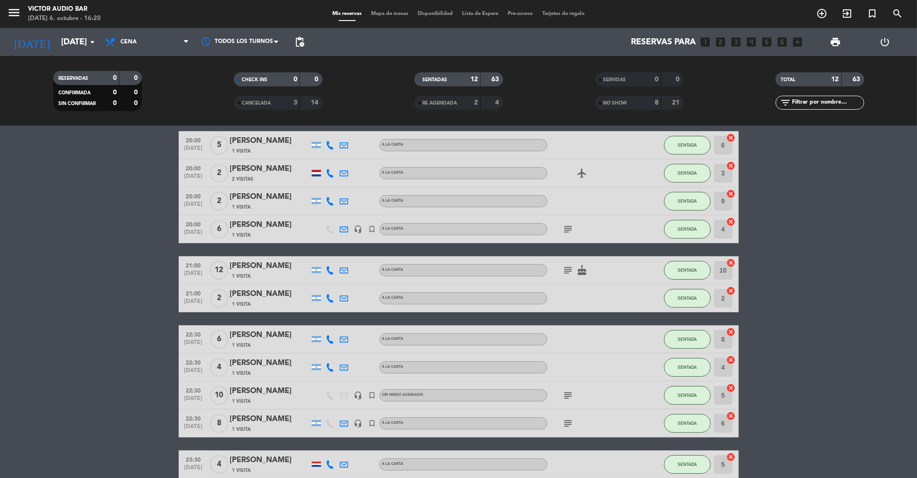
click at [565, 390] on icon "subject" at bounding box center [568, 395] width 11 height 11
click at [566, 325] on div at bounding box center [590, 339] width 84 height 28
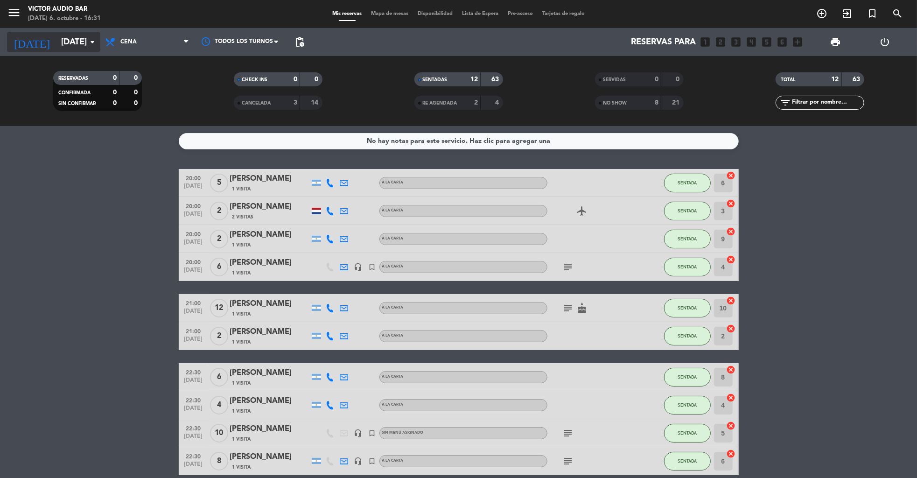
click at [56, 41] on input "[DATE]" at bounding box center [110, 42] width 109 height 19
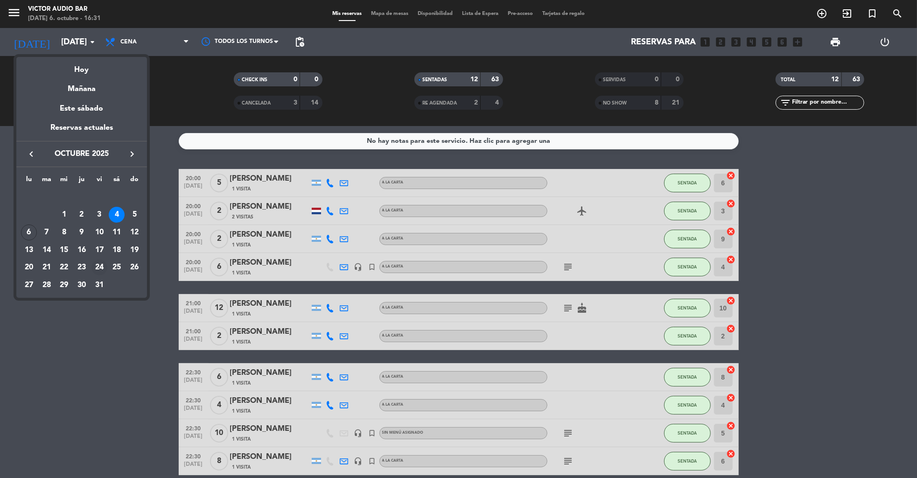
click at [101, 267] on div "24" at bounding box center [99, 268] width 16 height 16
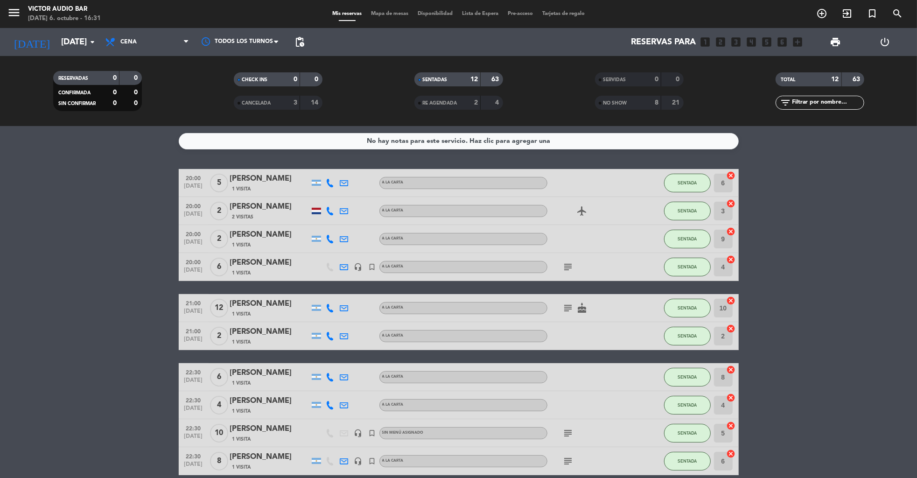
type input "[DATE]"
